Goal: Task Accomplishment & Management: Use online tool/utility

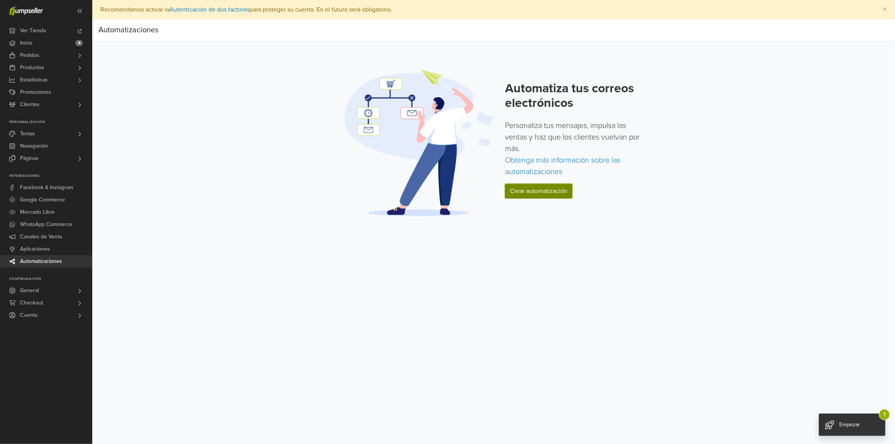
click at [545, 186] on link "Crear automatización" at bounding box center [538, 191] width 67 height 15
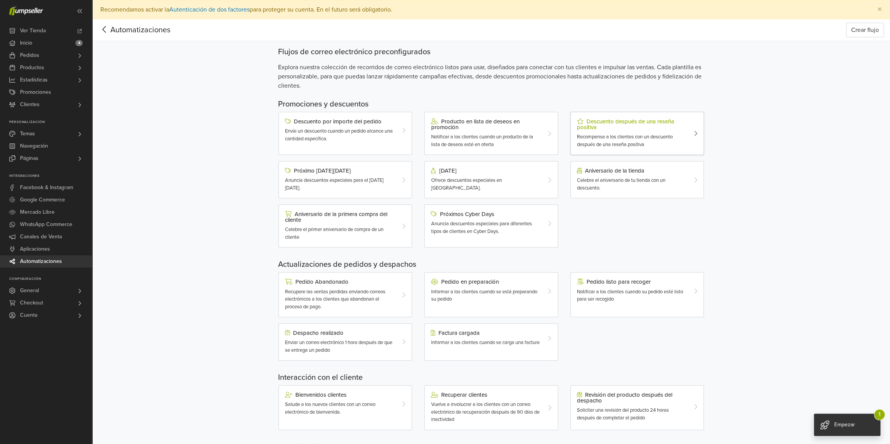
click at [641, 133] on div "Descuento después de una reseña positiva Recompense a los clientes con un descu…" at bounding box center [631, 133] width 121 height 30
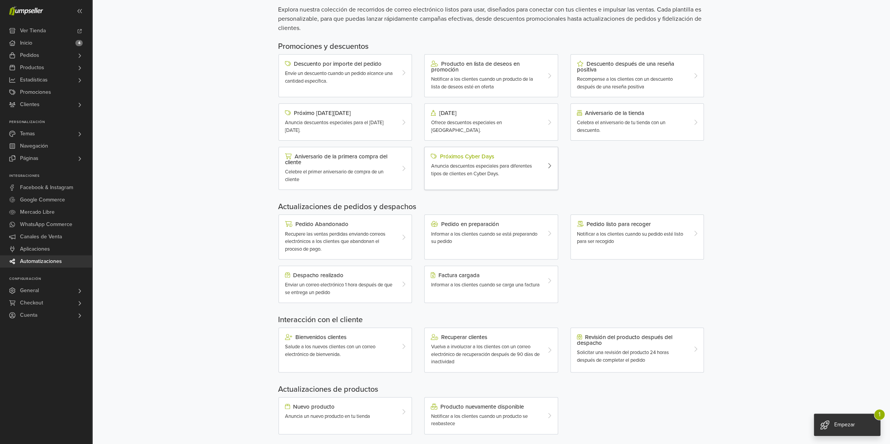
scroll to position [66, 0]
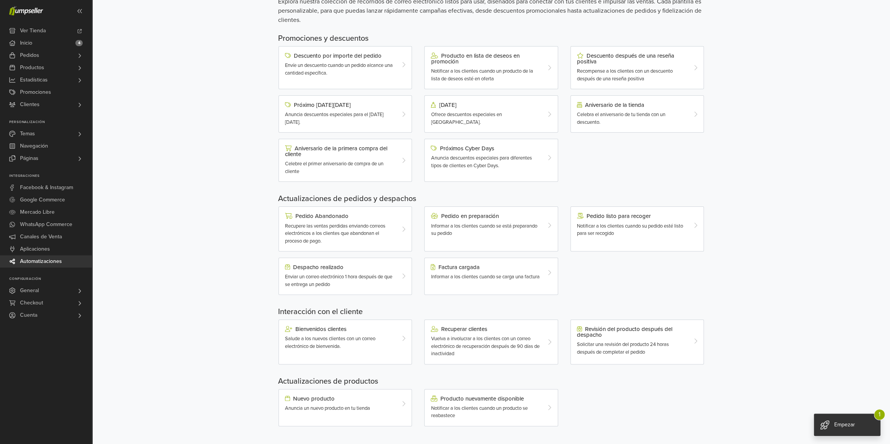
click at [386, 231] on div "Recupere las ventas perdidas enviando correos electrónicos a los clientes que a…" at bounding box center [340, 234] width 110 height 23
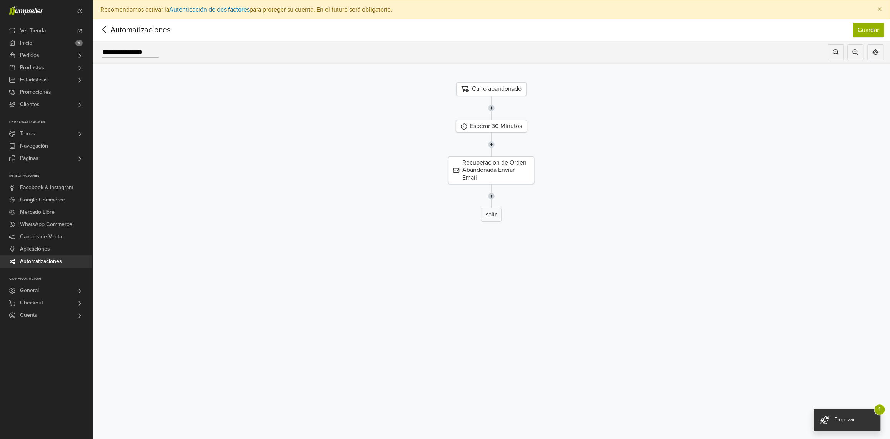
drag, startPoint x: 315, startPoint y: 158, endPoint x: 408, endPoint y: 186, distance: 97.0
click at [316, 158] on div "Recuperación de Orden Abandonada Enviar Email" at bounding box center [491, 171] width 809 height 28
click at [103, 27] on icon at bounding box center [104, 30] width 12 height 10
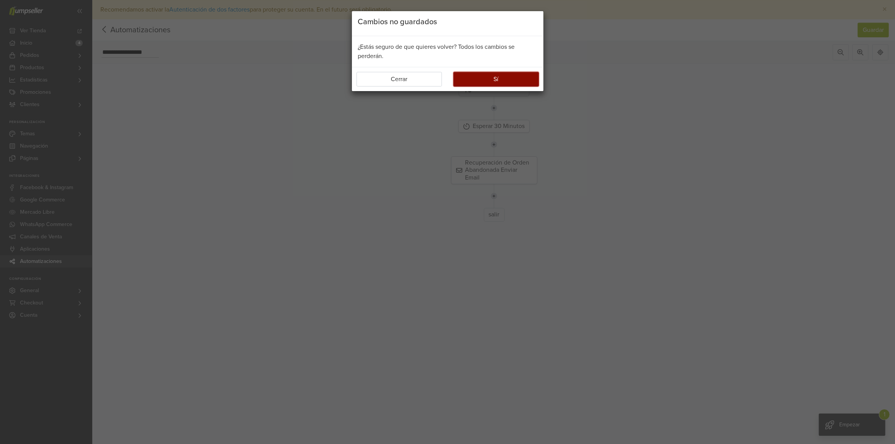
click at [483, 81] on button "Sí" at bounding box center [495, 79] width 85 height 15
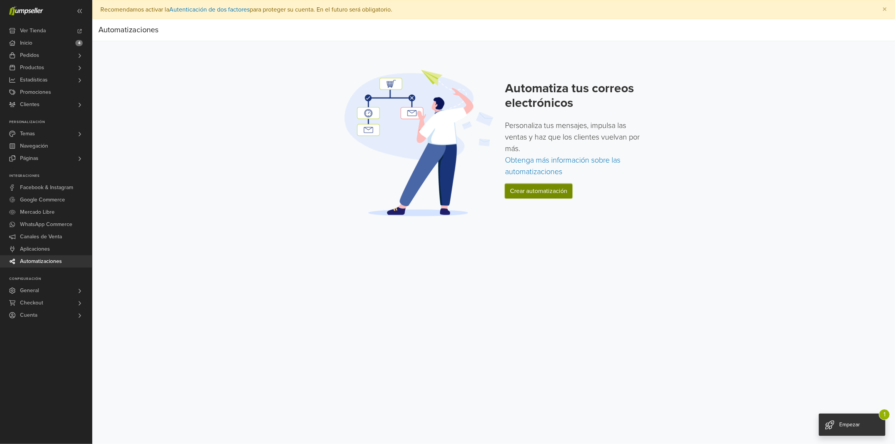
click at [563, 191] on link "Crear automatización" at bounding box center [538, 191] width 67 height 15
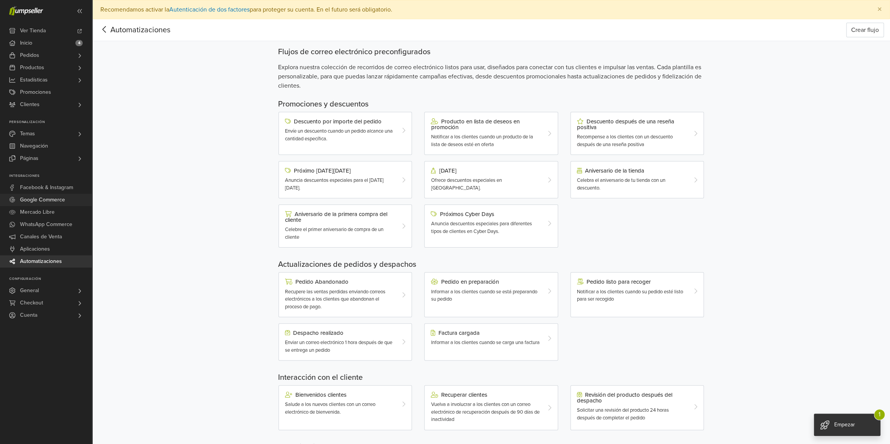
click at [61, 201] on span "Google Commerce" at bounding box center [42, 200] width 45 height 12
